Goal: Browse casually: Explore the website without a specific task or goal

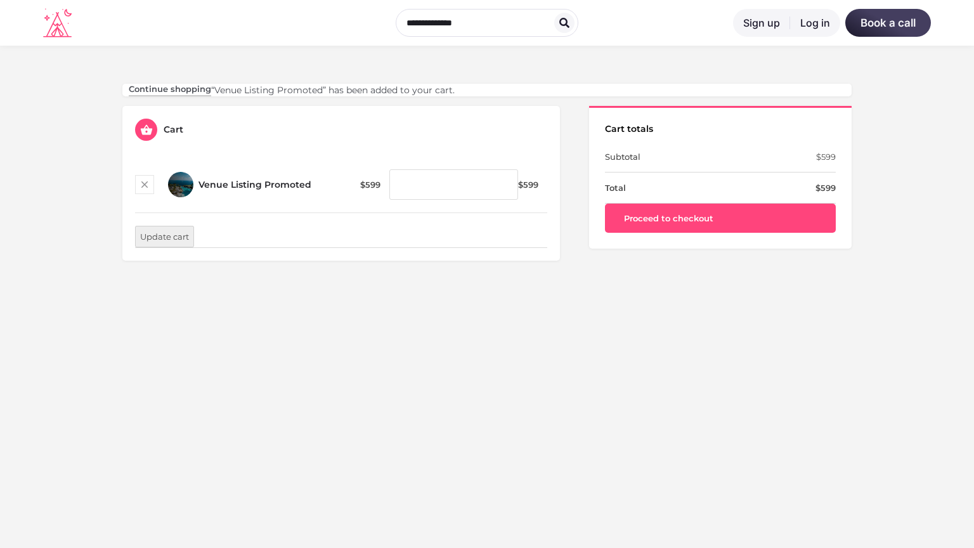
scroll to position [373, 0]
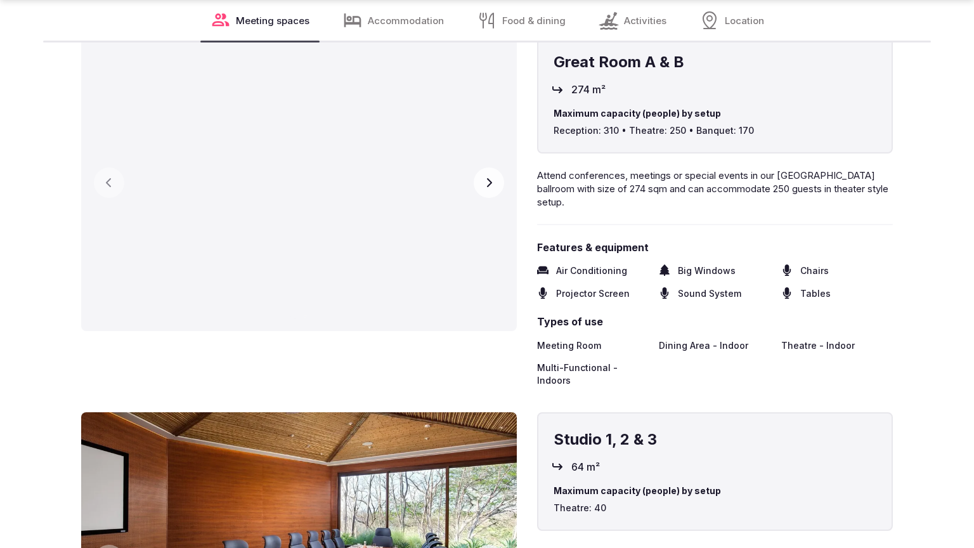
scroll to position [2004, 0]
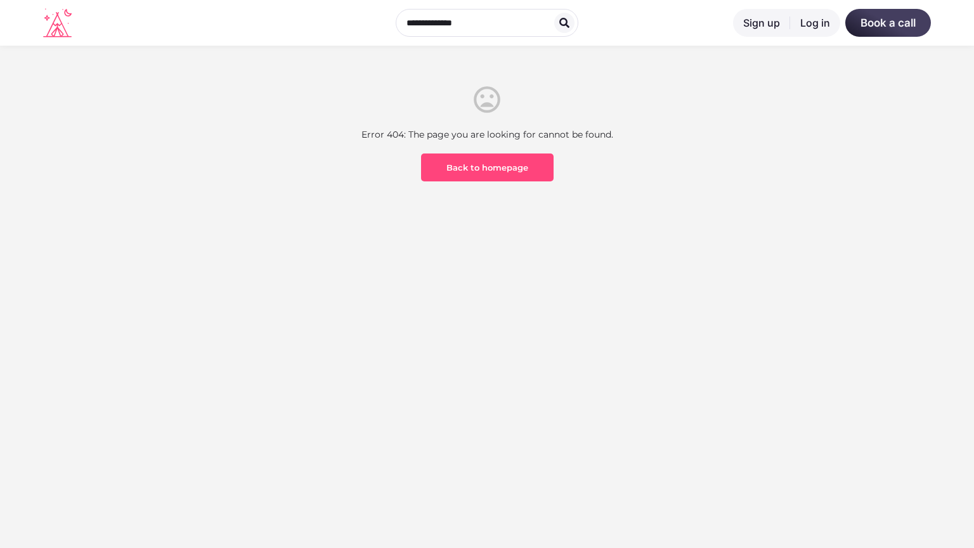
scroll to position [373, 0]
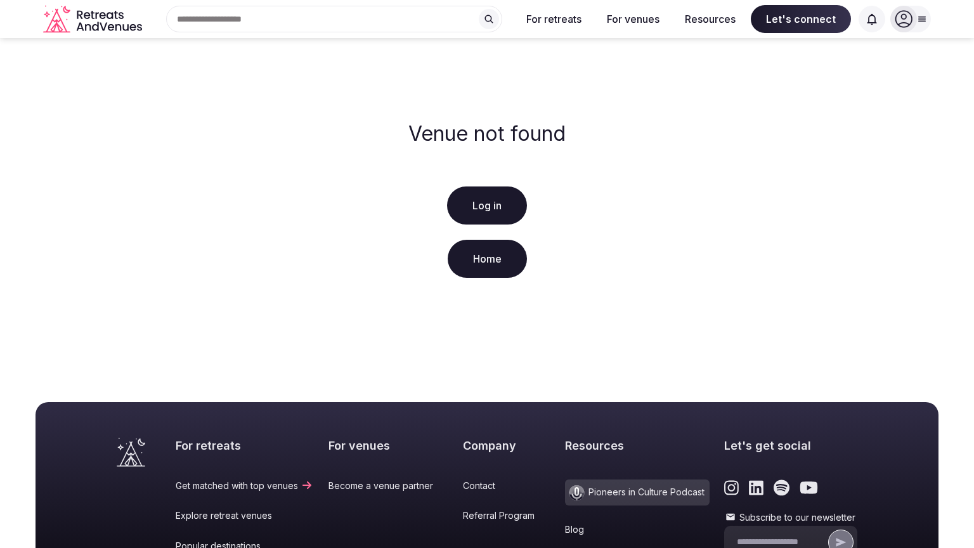
scroll to position [243, 0]
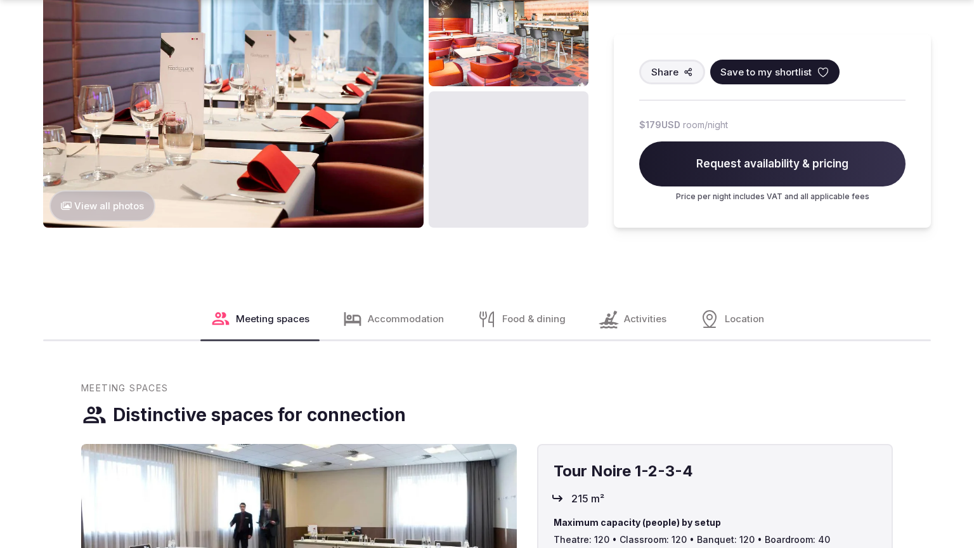
scroll to position [1525, 0]
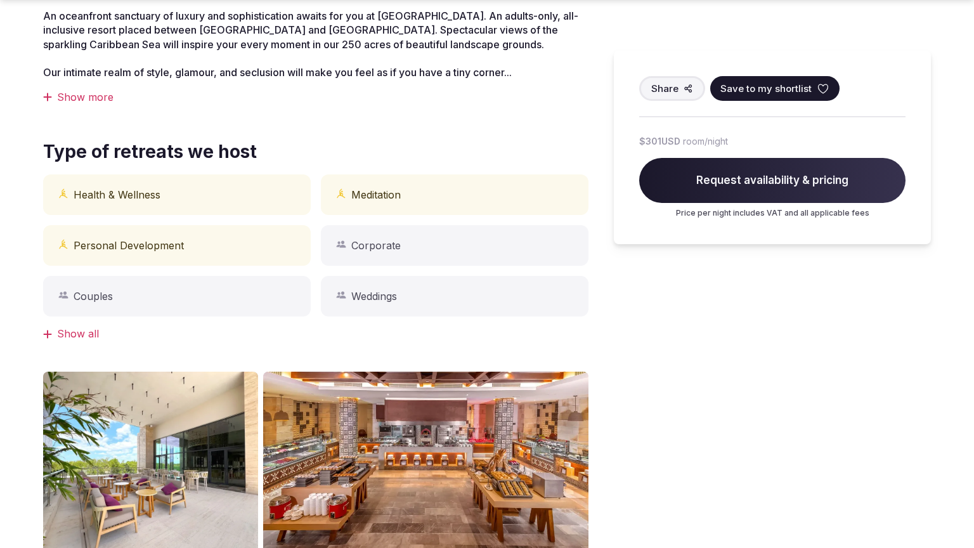
scroll to position [1004, 0]
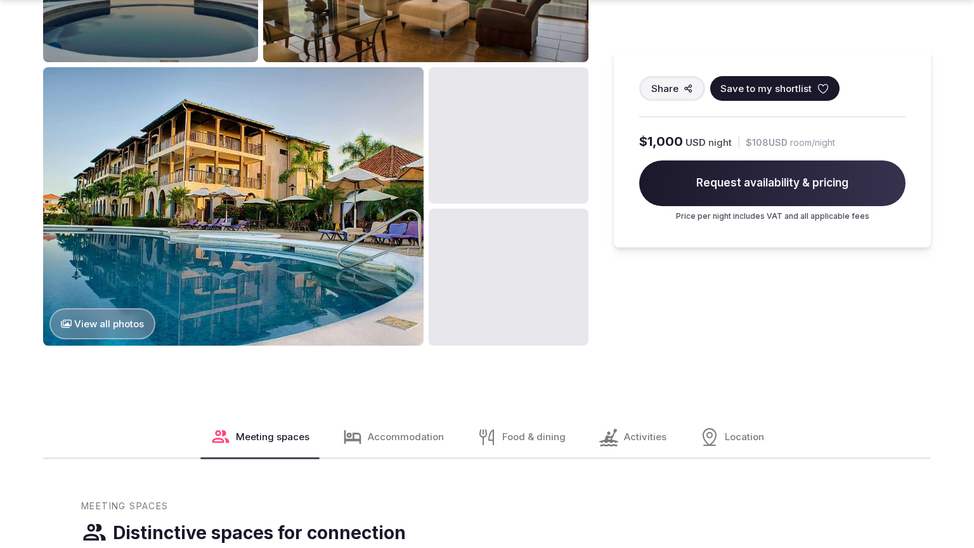
scroll to position [1525, 0]
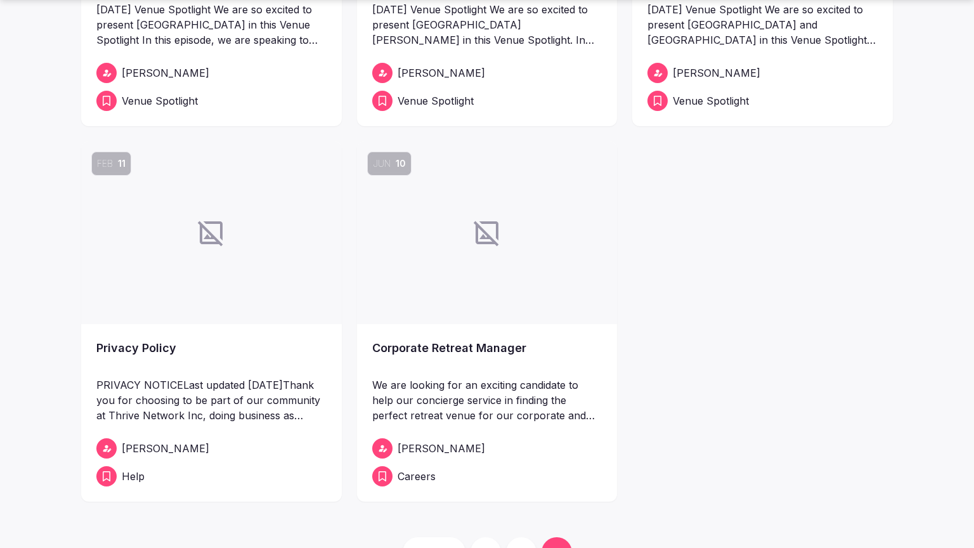
scroll to position [940, 0]
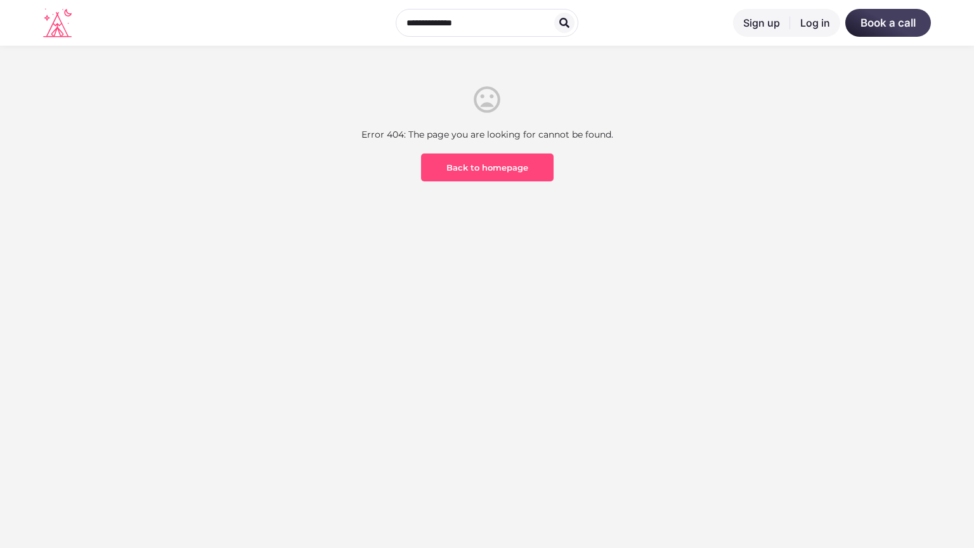
scroll to position [373, 0]
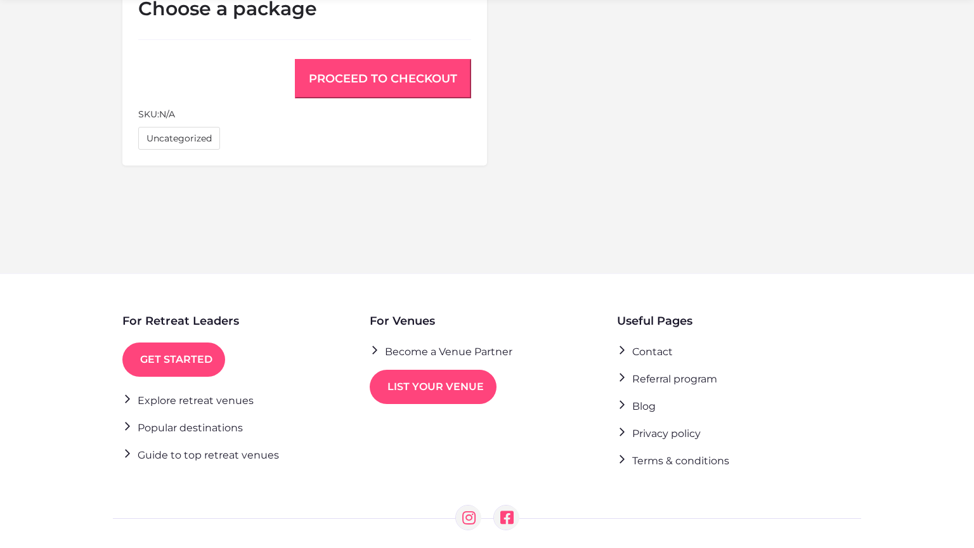
scroll to position [991, 0]
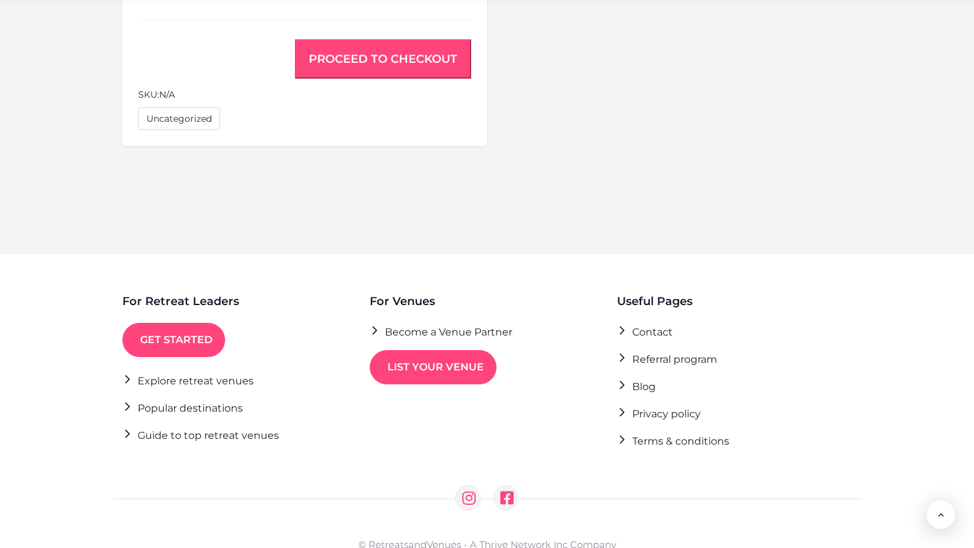
scroll to position [991, 0]
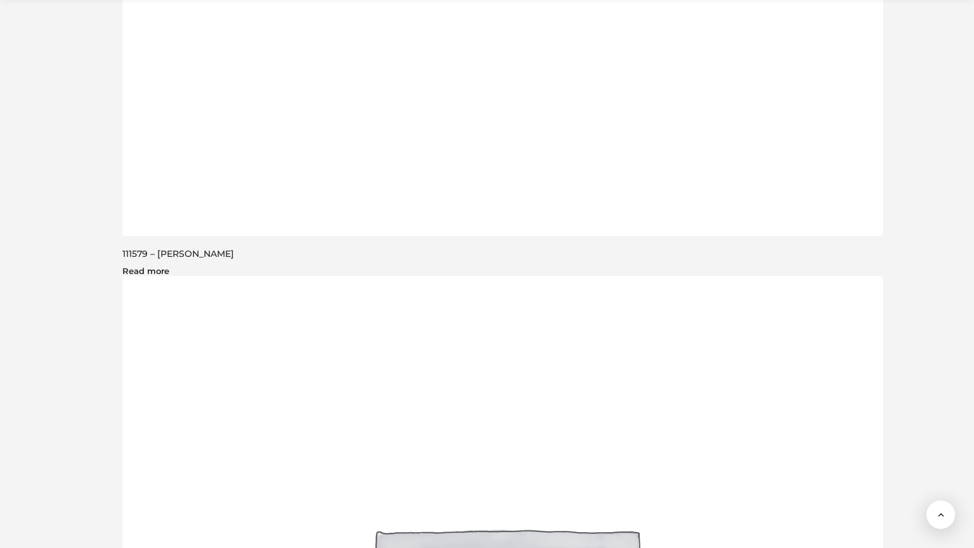
scroll to position [1988, 0]
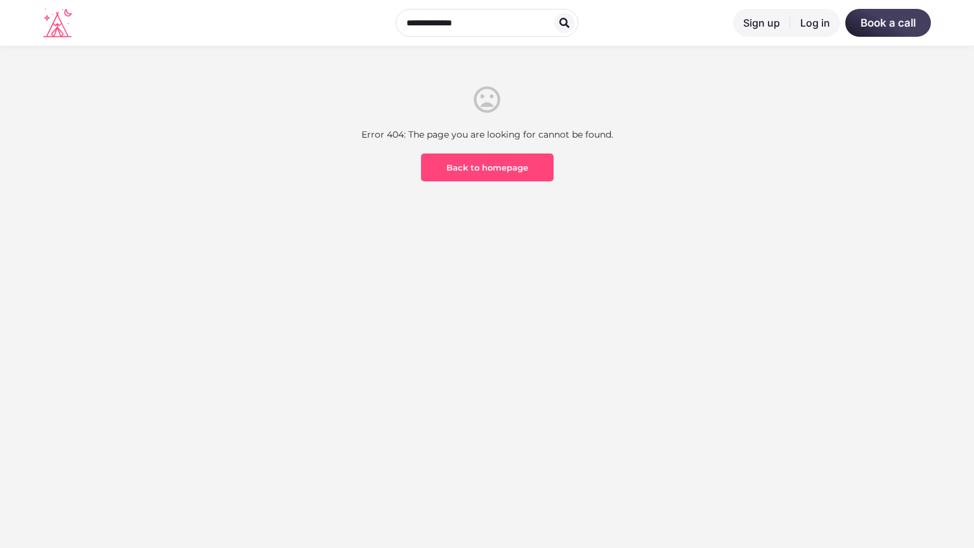
scroll to position [373, 0]
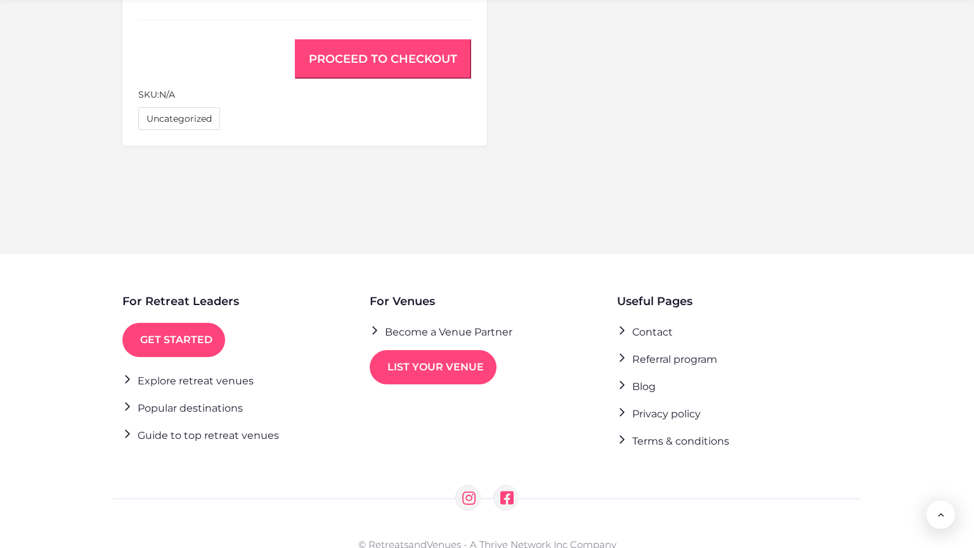
scroll to position [991, 0]
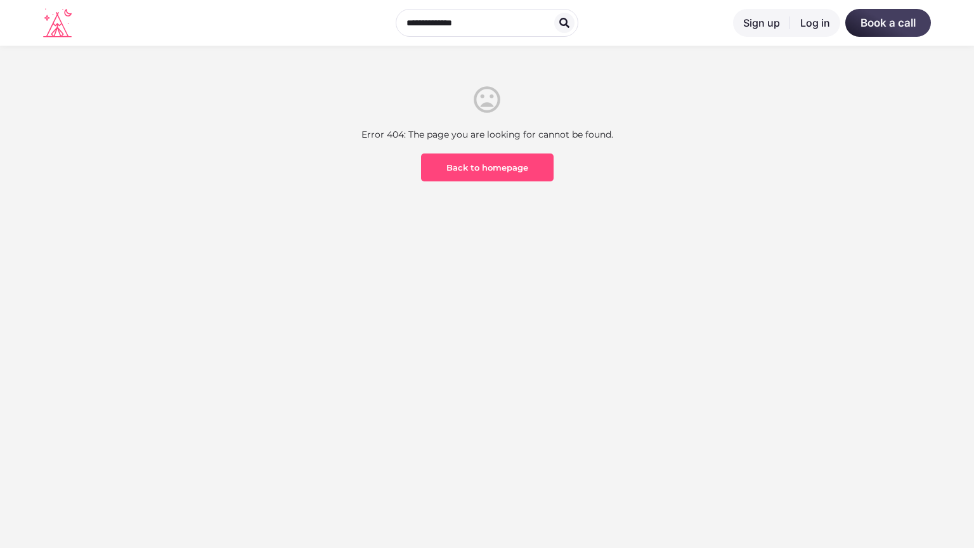
scroll to position [373, 0]
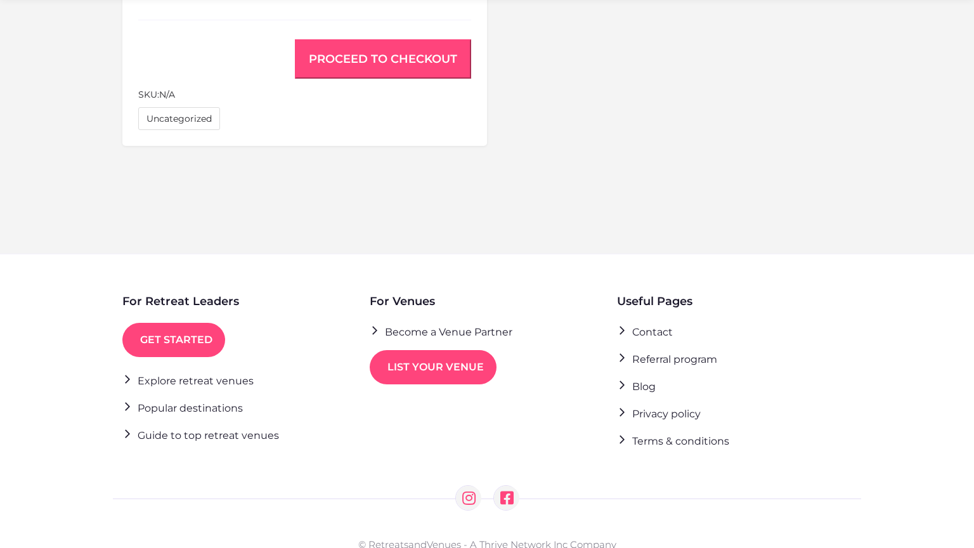
scroll to position [991, 0]
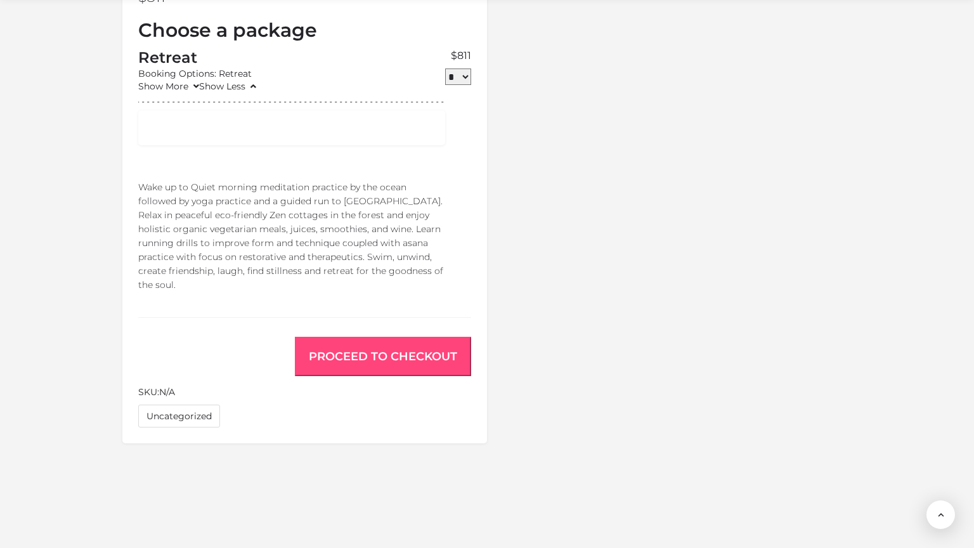
scroll to position [1275, 0]
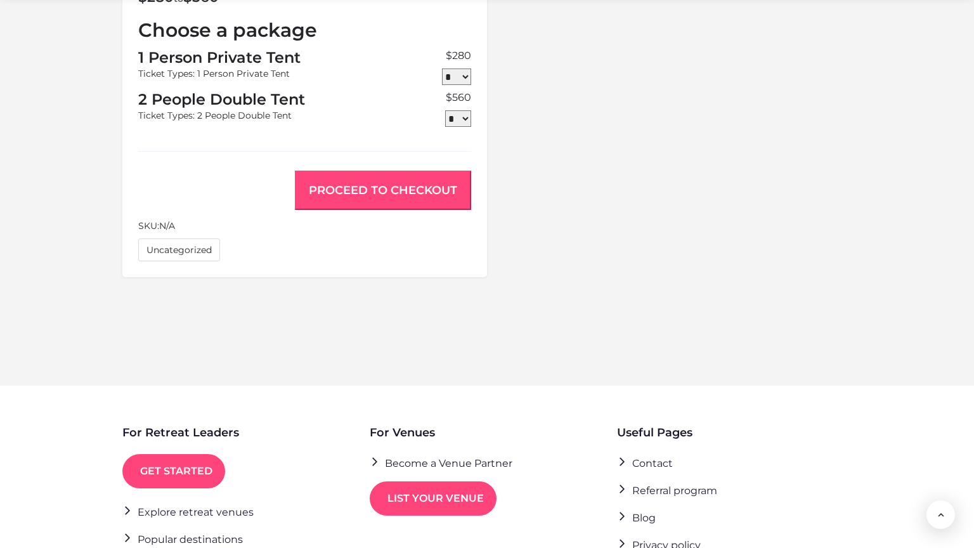
scroll to position [1123, 0]
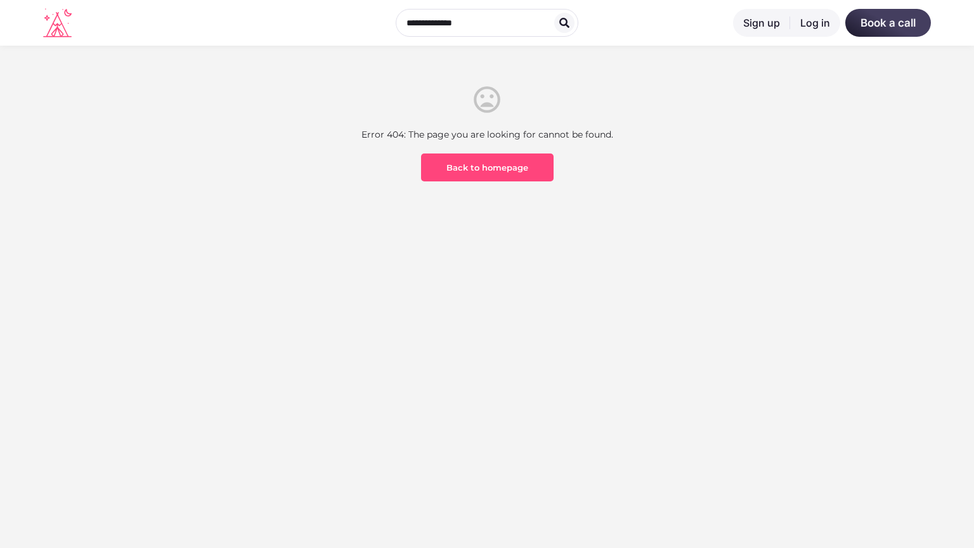
scroll to position [373, 0]
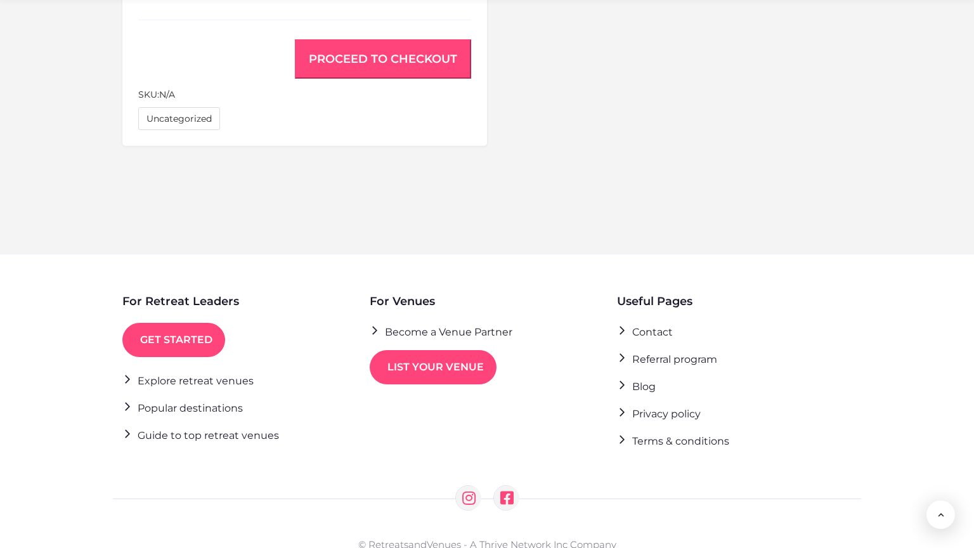
scroll to position [991, 0]
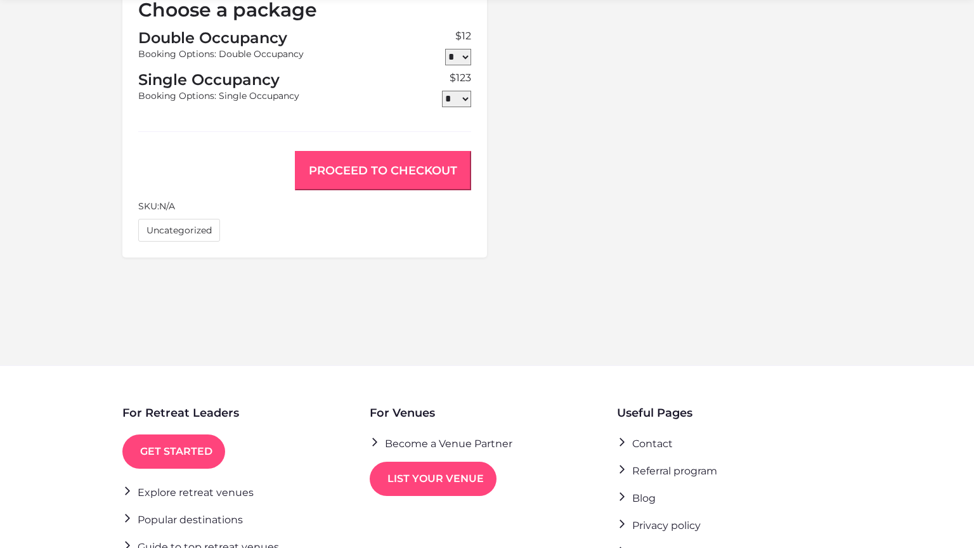
scroll to position [1103, 0]
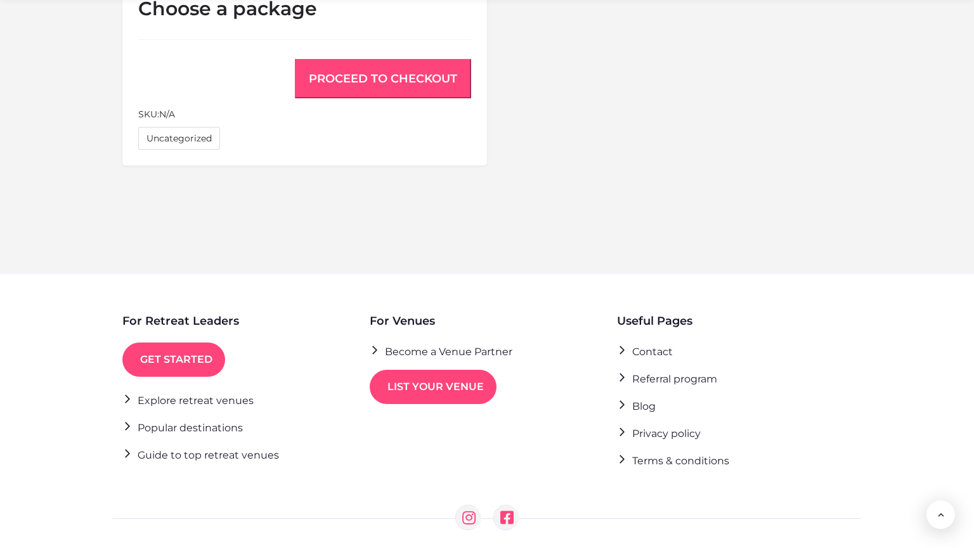
scroll to position [1011, 0]
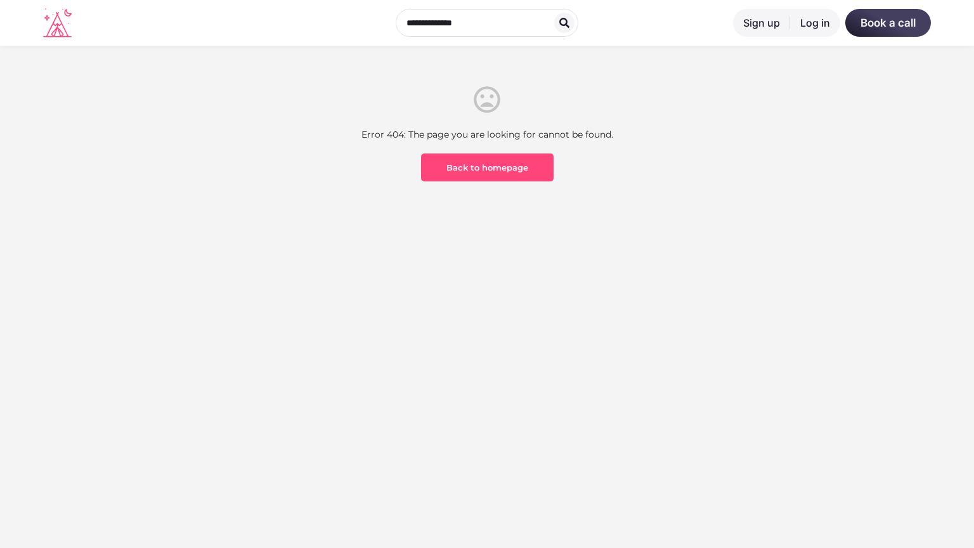
scroll to position [373, 0]
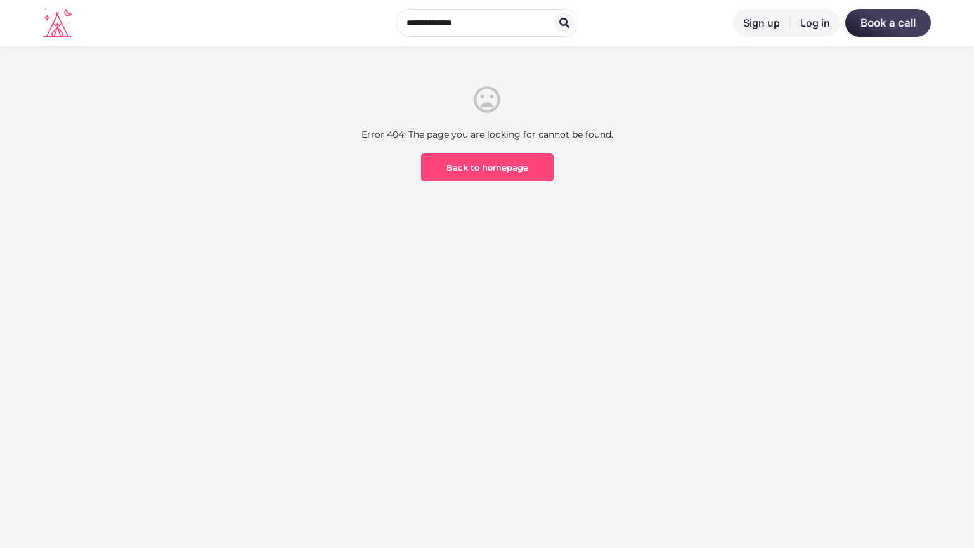
scroll to position [373, 0]
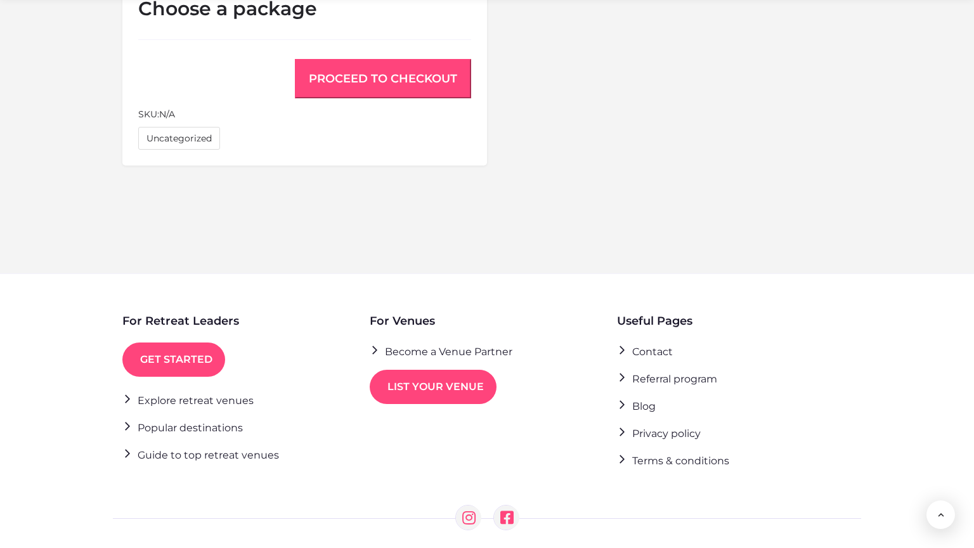
scroll to position [991, 0]
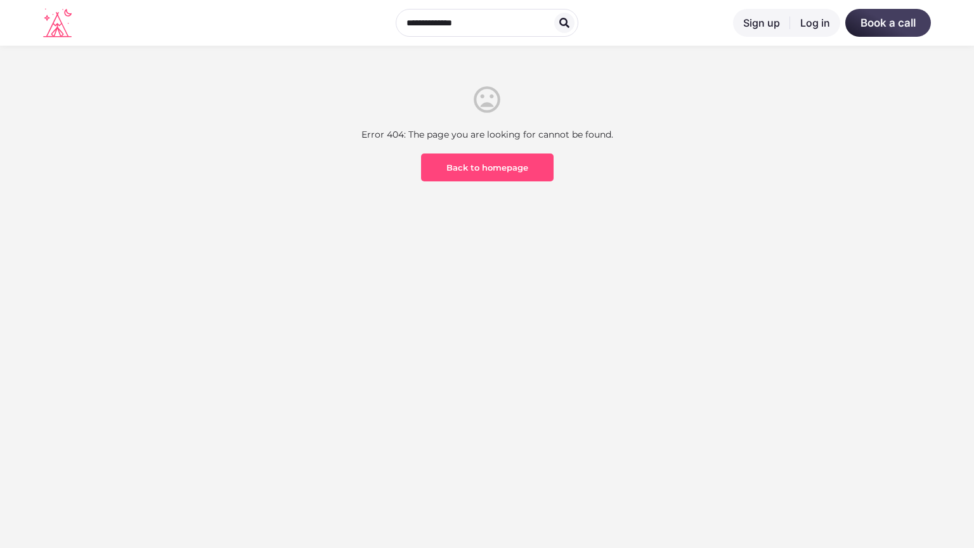
scroll to position [373, 0]
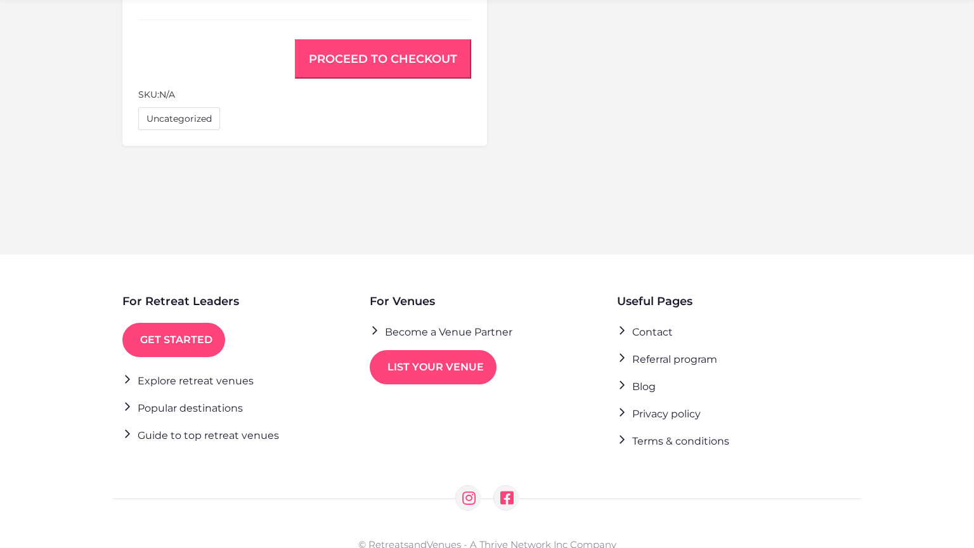
scroll to position [991, 0]
